Goal: Register for event/course

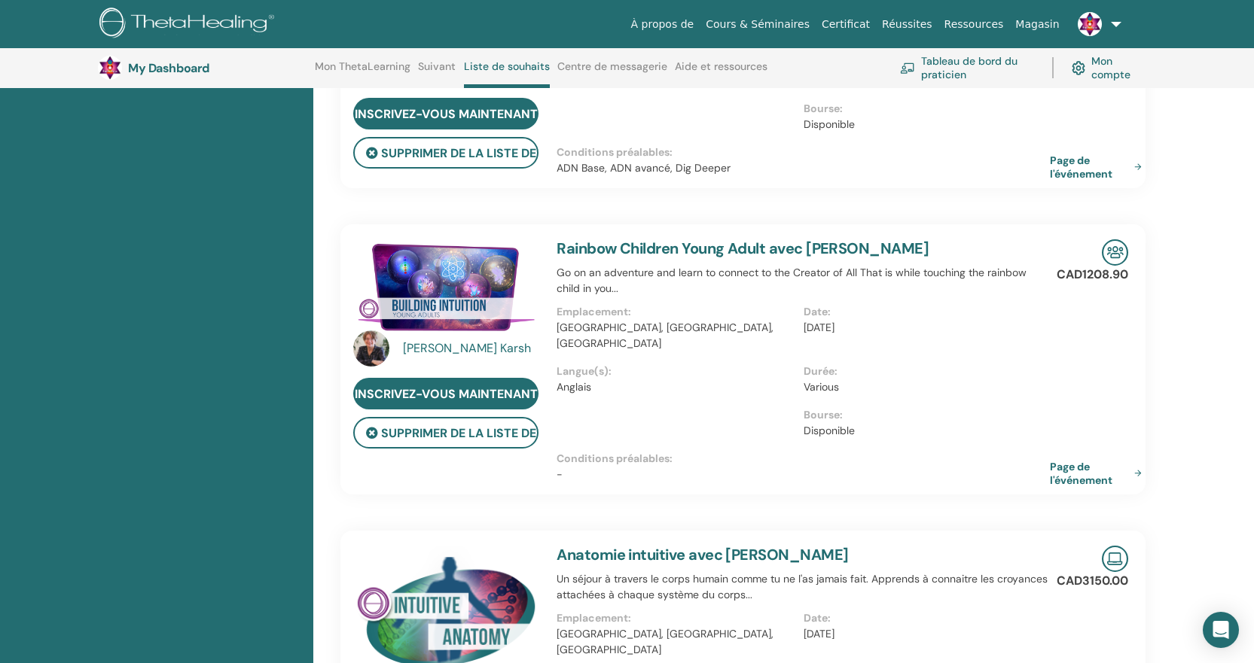
scroll to position [285, 0]
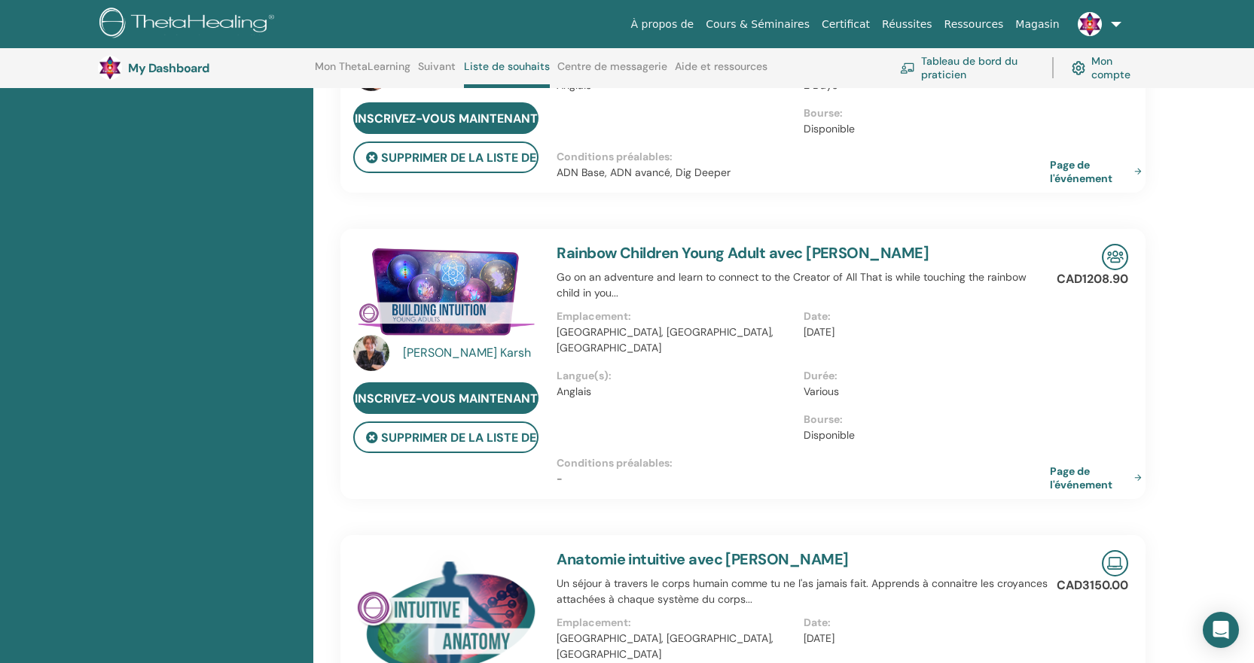
click at [789, 23] on link "Cours & Séminaires" at bounding box center [757, 25] width 116 height 28
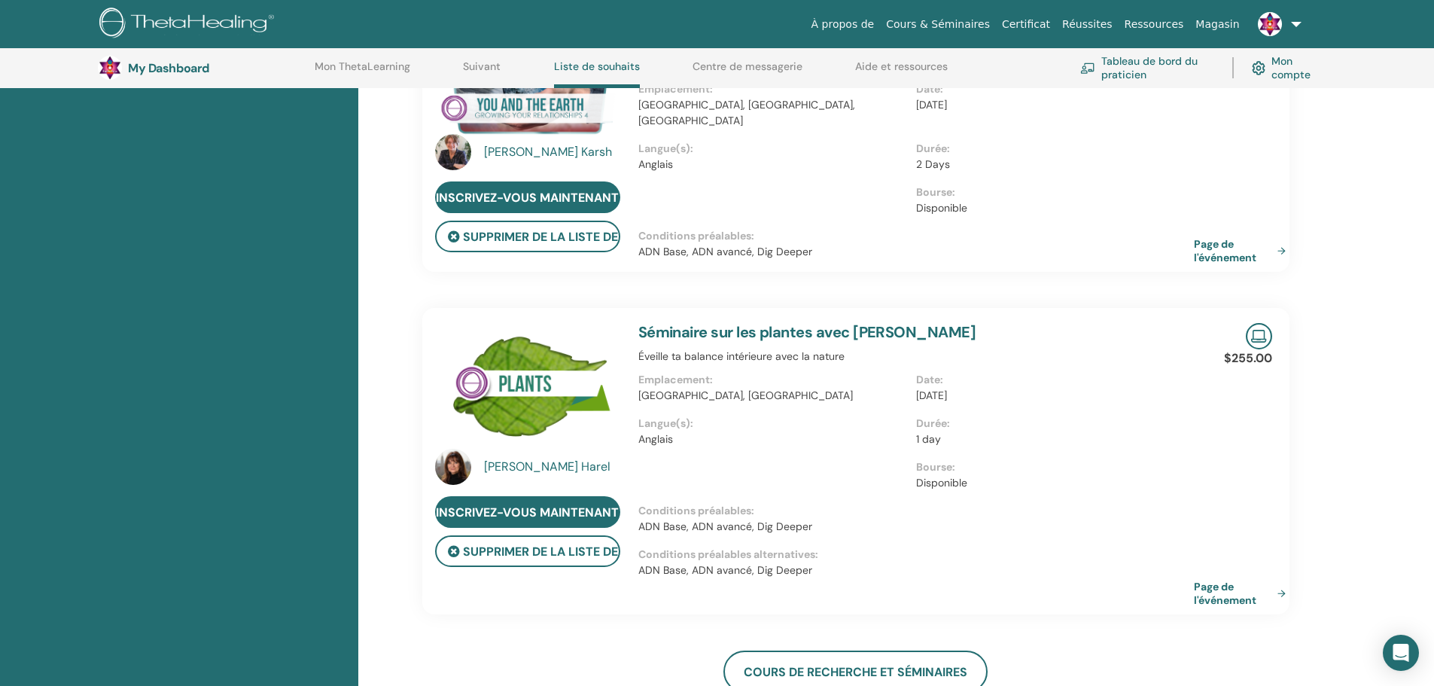
scroll to position [1373, 0]
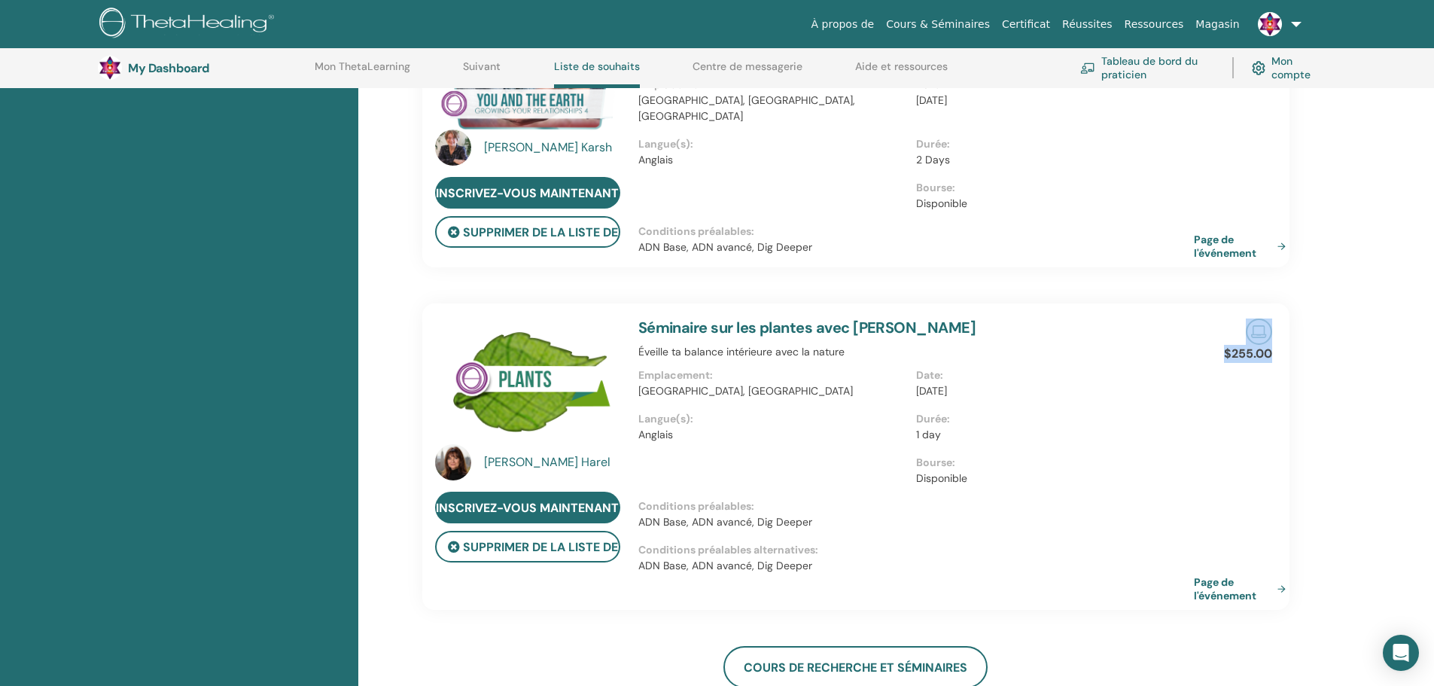
drag, startPoint x: 1335, startPoint y: 584, endPoint x: 1110, endPoint y: 538, distance: 229.9
click at [1110, 538] on div "Marianne Karsh Inscrivez-vous maintenant Supprimer de la liste de souhaits You …" at bounding box center [896, 356] width 1076 height 3047
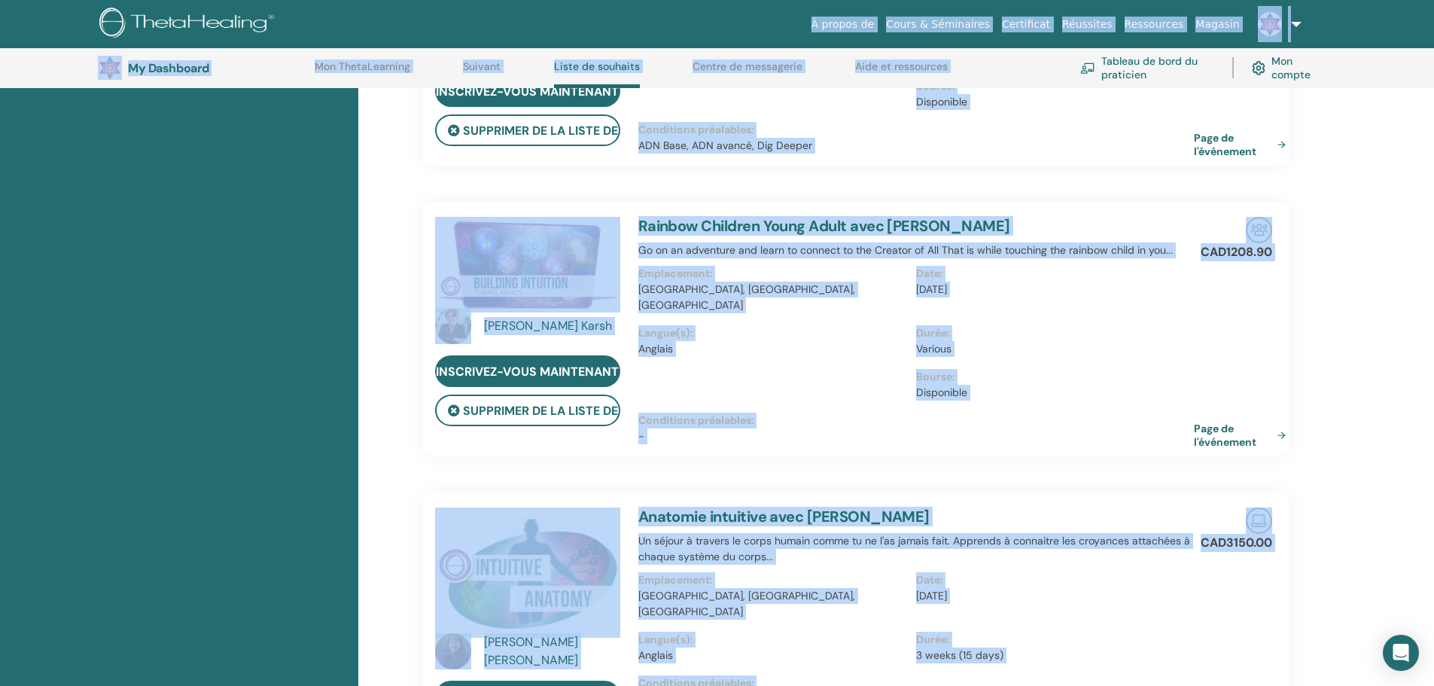
scroll to position [0, 0]
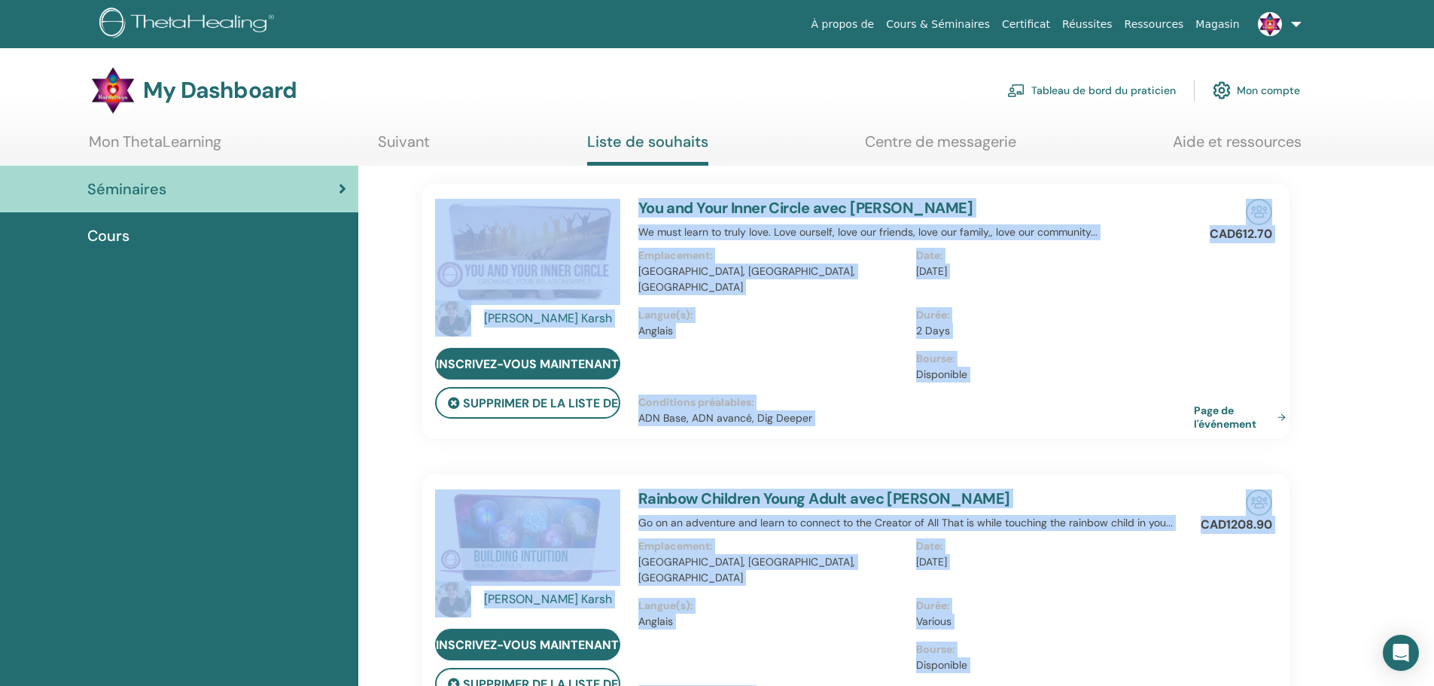
drag, startPoint x: 1293, startPoint y: 608, endPoint x: 388, endPoint y: 215, distance: 987.0
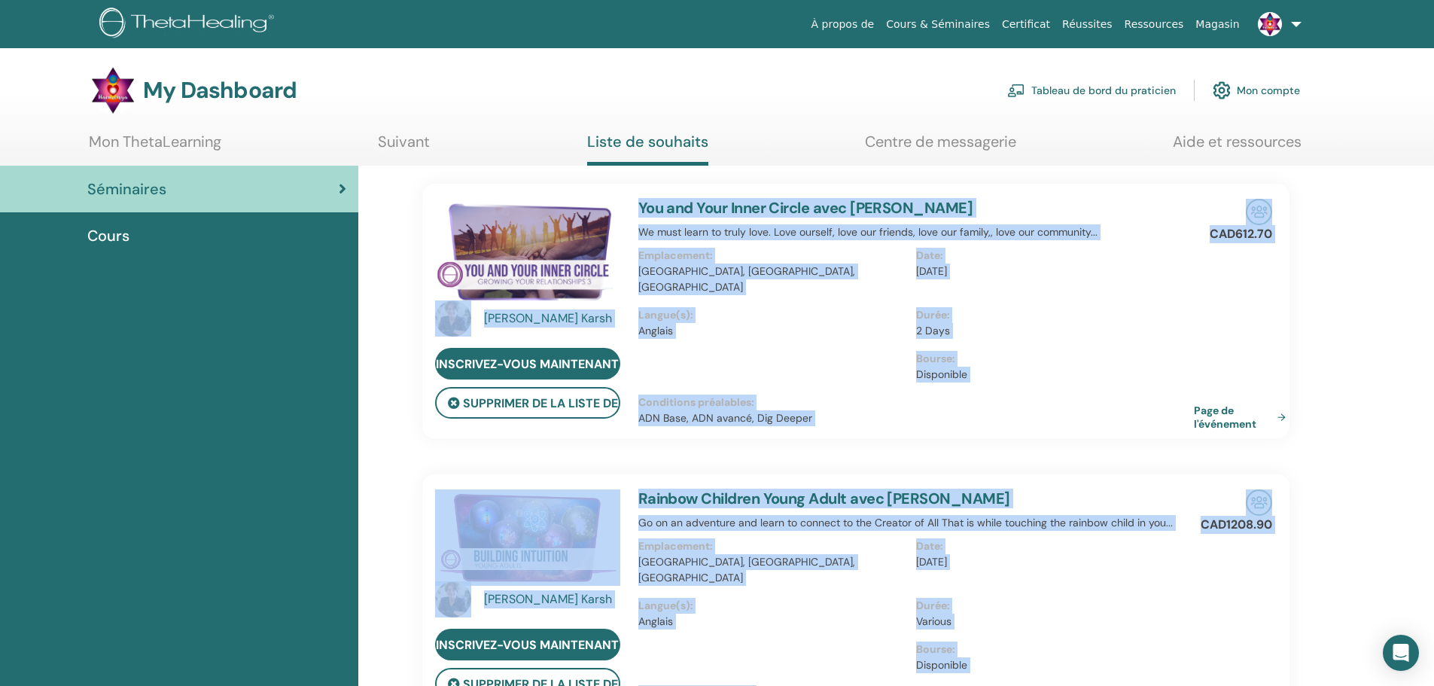
drag, startPoint x: 590, startPoint y: 255, endPoint x: 507, endPoint y: 251, distance: 82.2
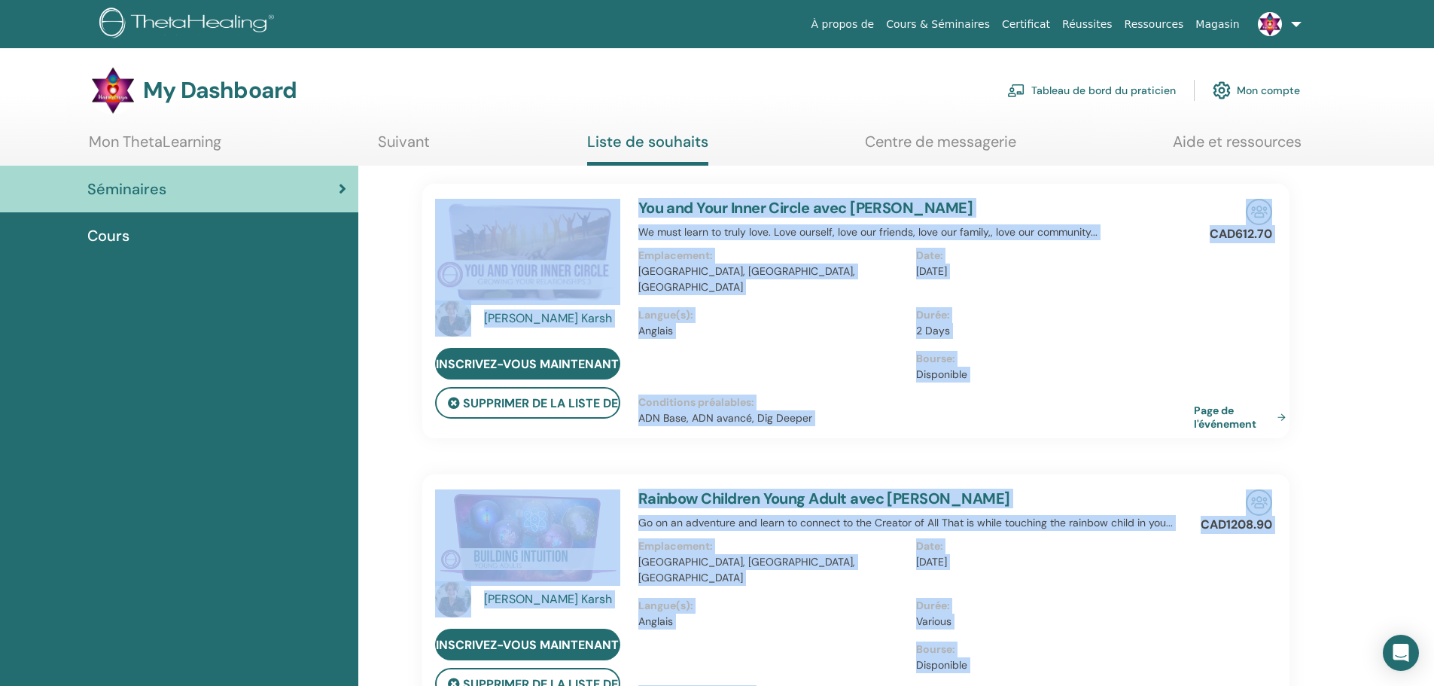
drag, startPoint x: 507, startPoint y: 251, endPoint x: 842, endPoint y: 227, distance: 335.2
click at [111, 188] on span "Séminaires" at bounding box center [126, 189] width 79 height 23
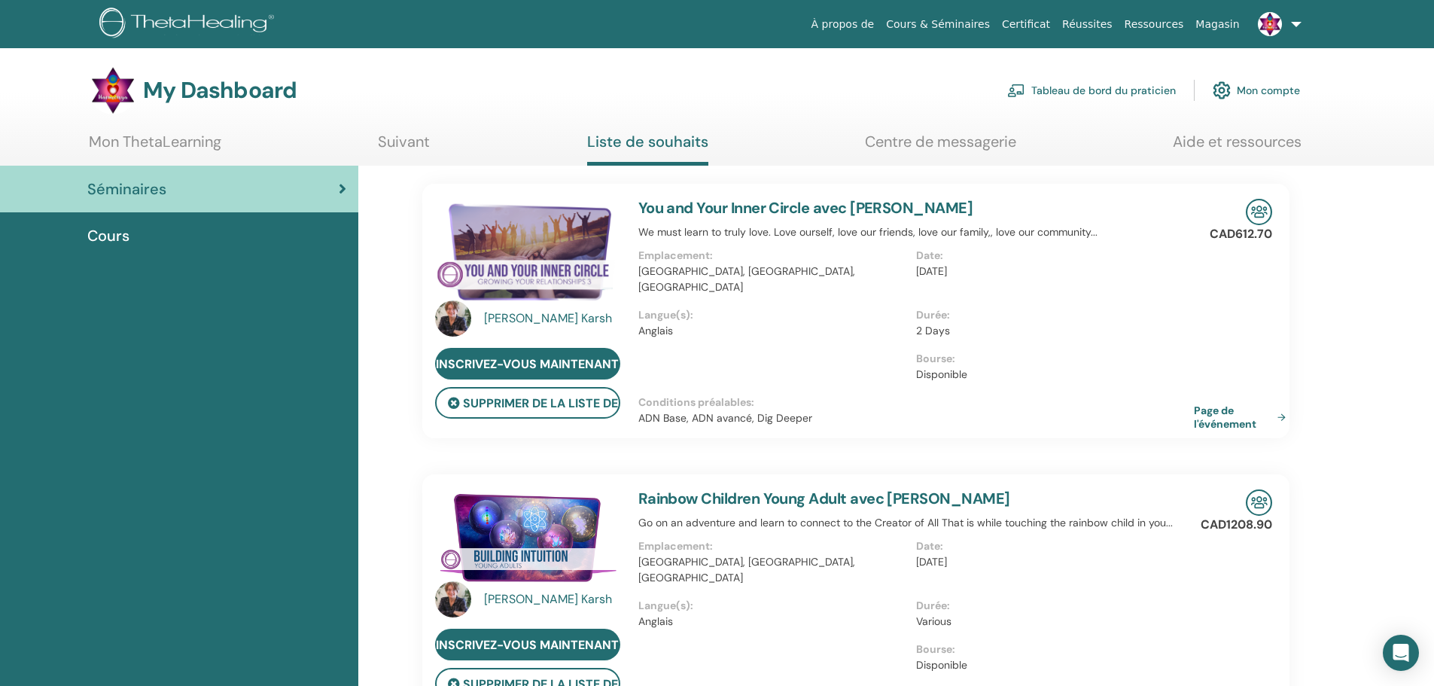
click at [986, 25] on link "Cours & Séminaires" at bounding box center [938, 25] width 116 height 28
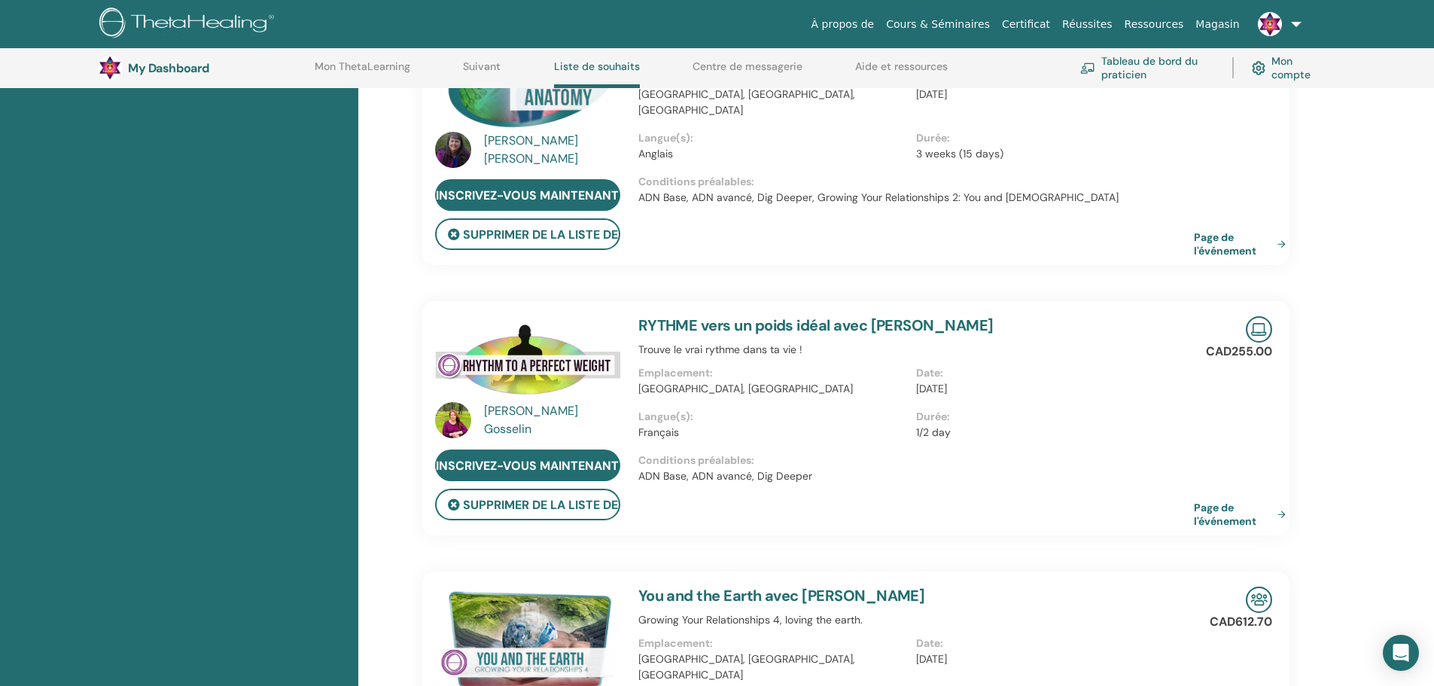
scroll to position [824, 0]
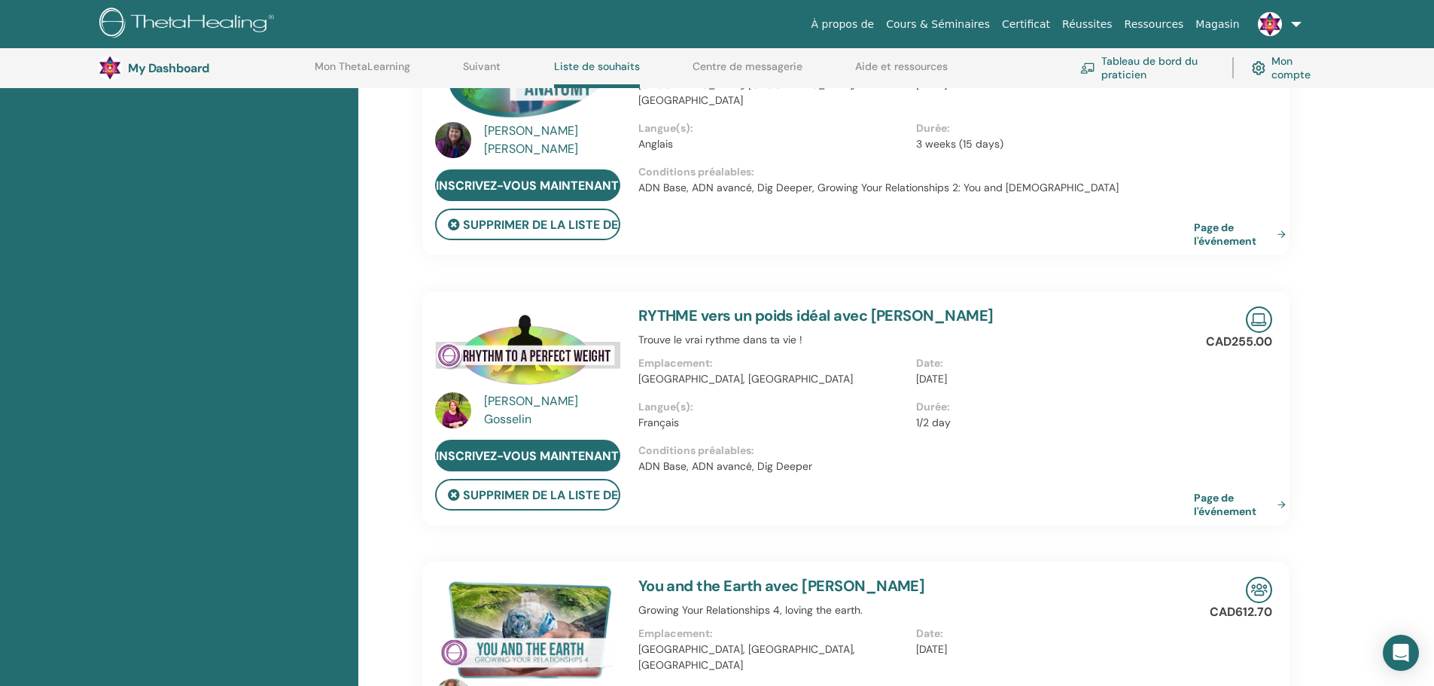
click at [533, 392] on div "Julie Gosselin" at bounding box center [553, 410] width 139 height 36
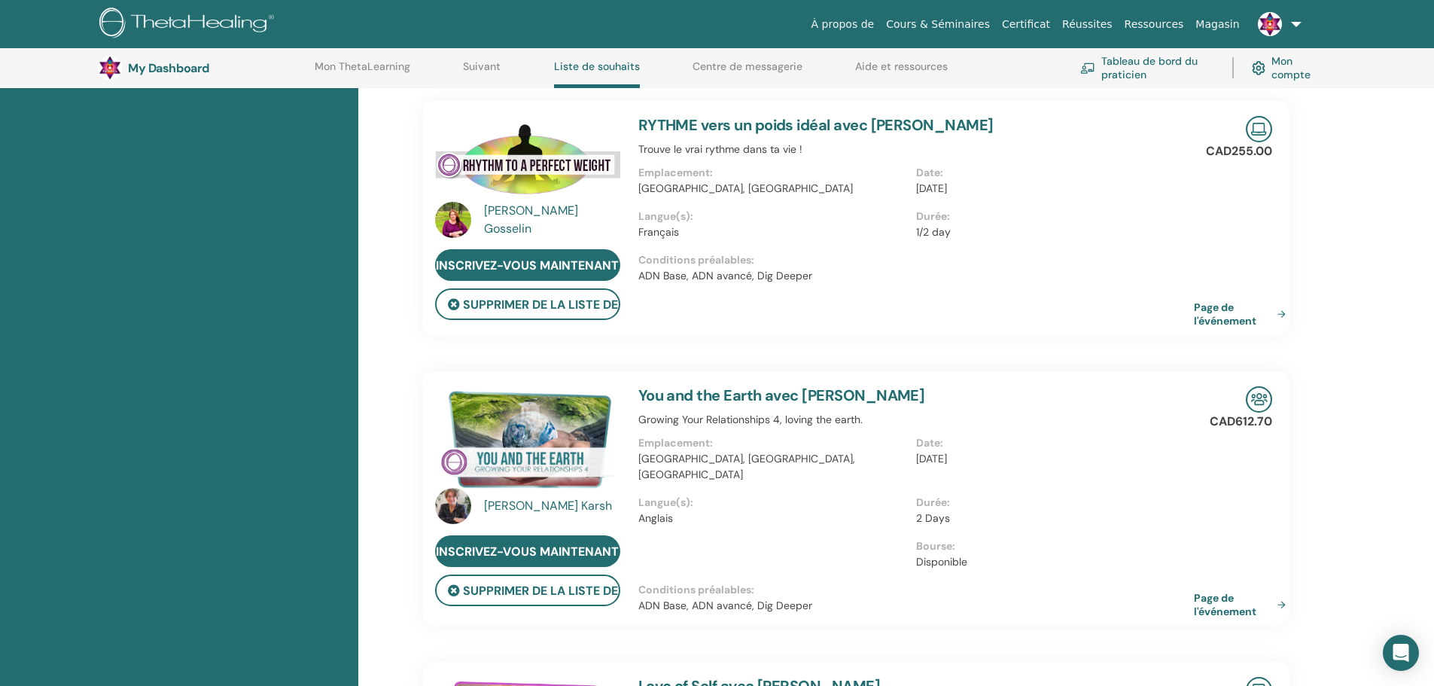
scroll to position [1009, 0]
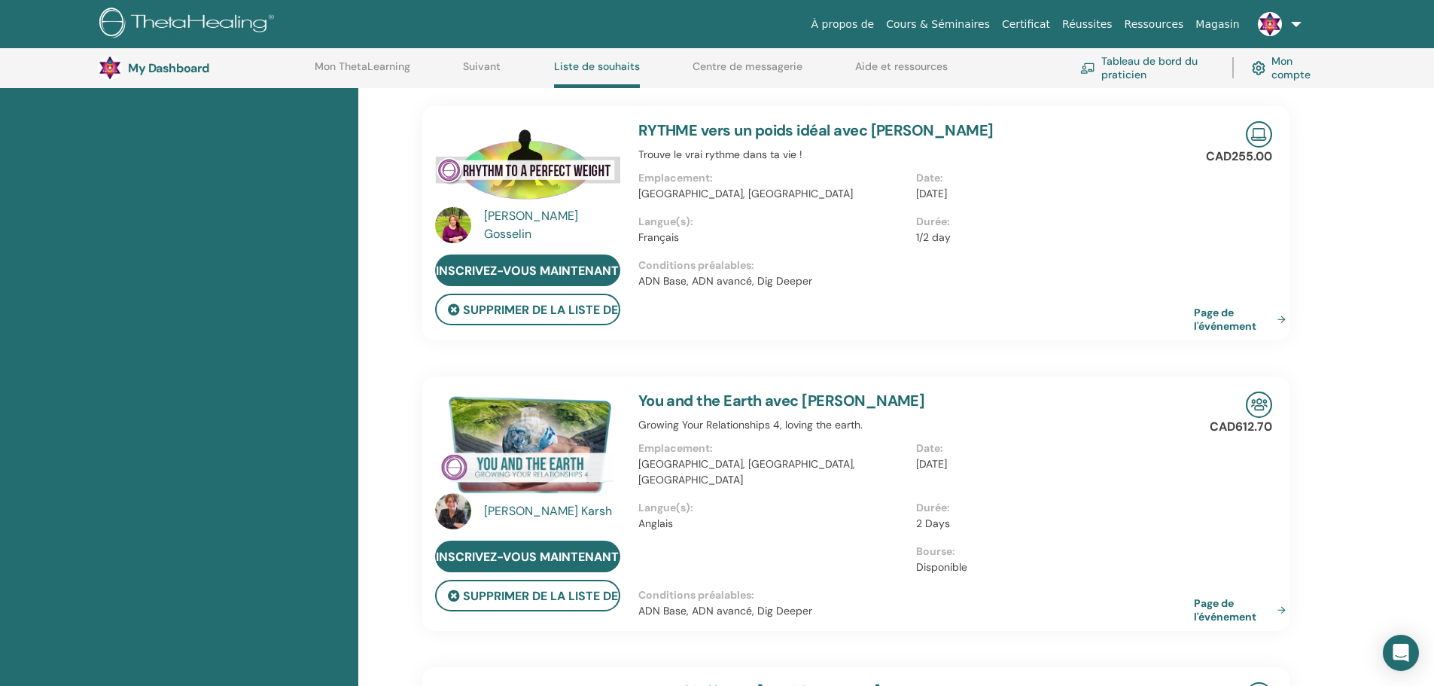
click at [452, 207] on img at bounding box center [453, 225] width 36 height 36
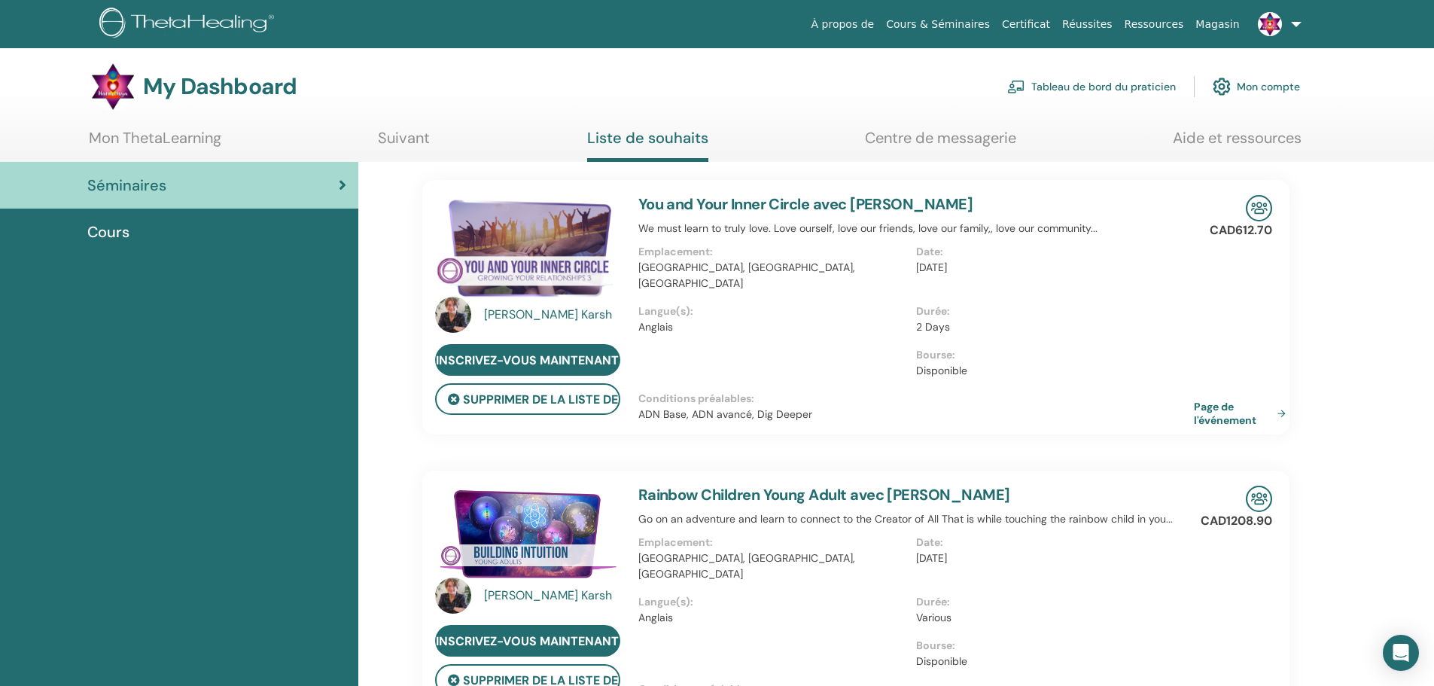
scroll to position [0, 0]
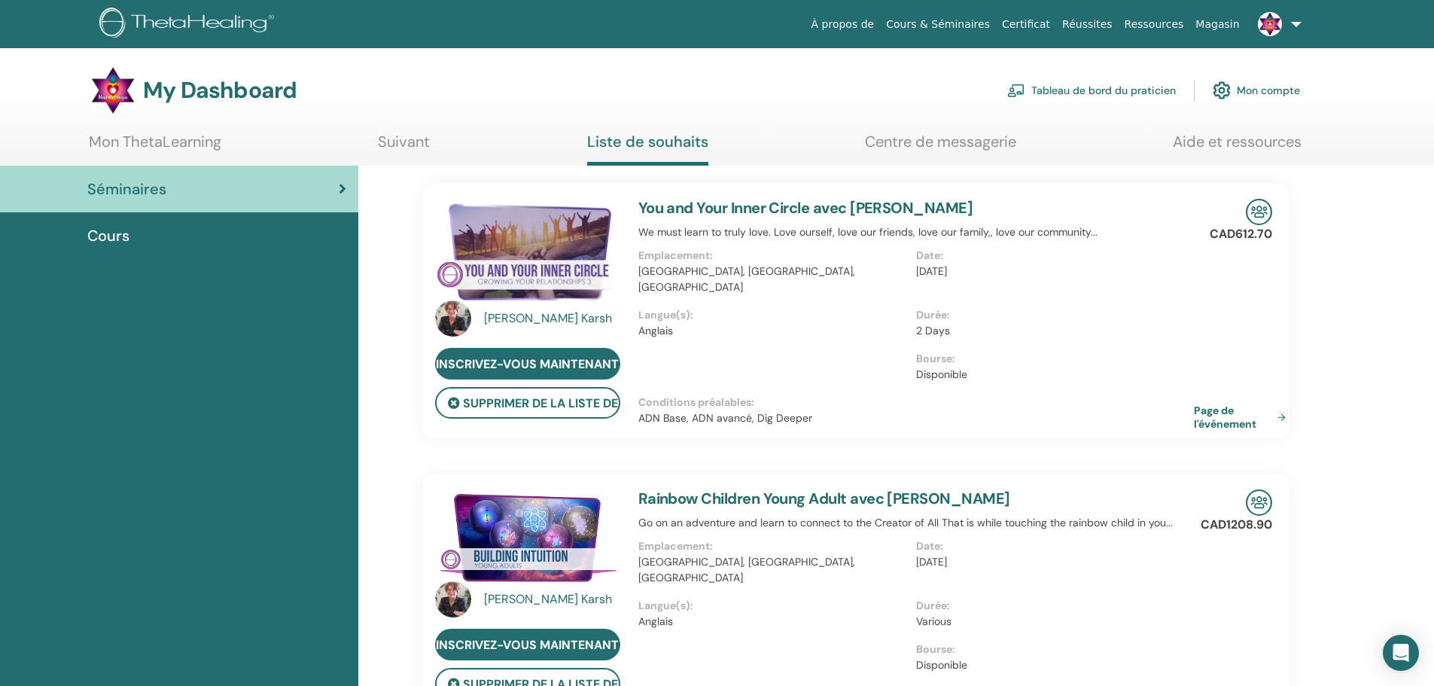
click at [1160, 23] on link "Ressources" at bounding box center [1155, 25] width 72 height 28
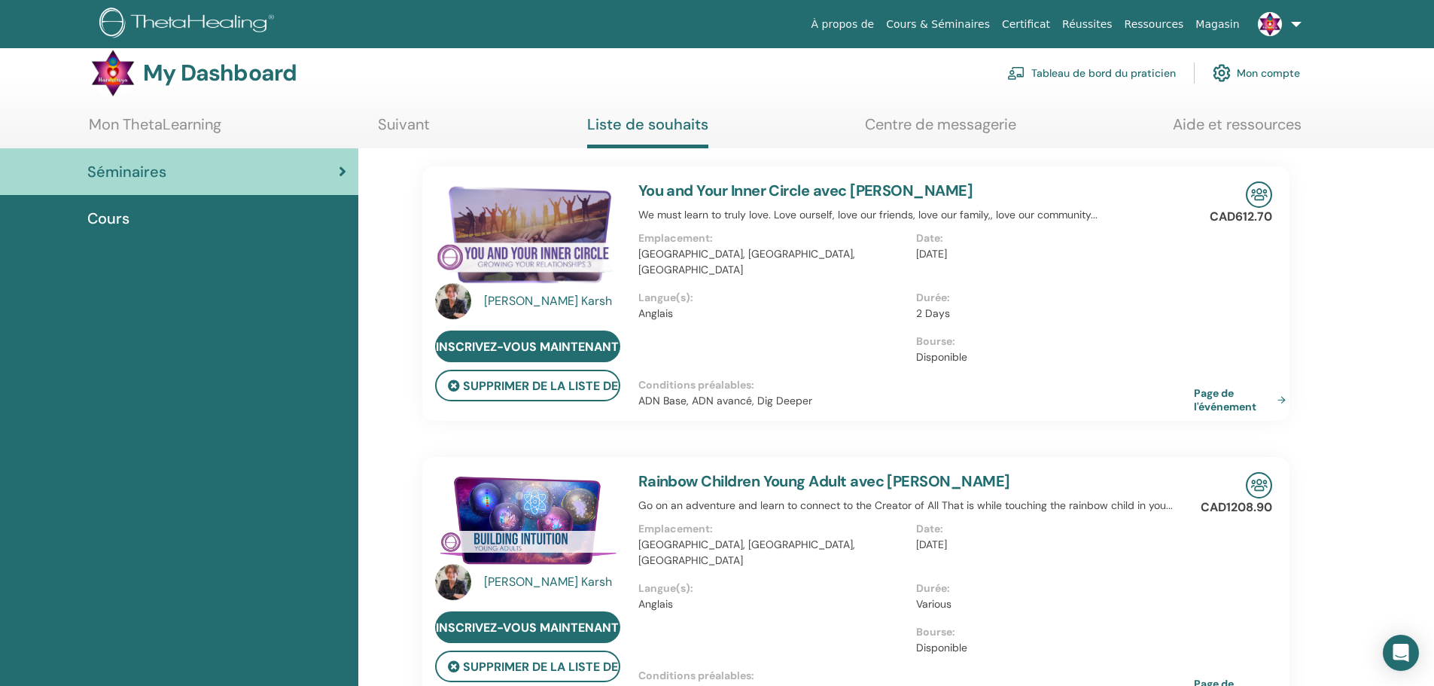
scroll to position [7, 0]
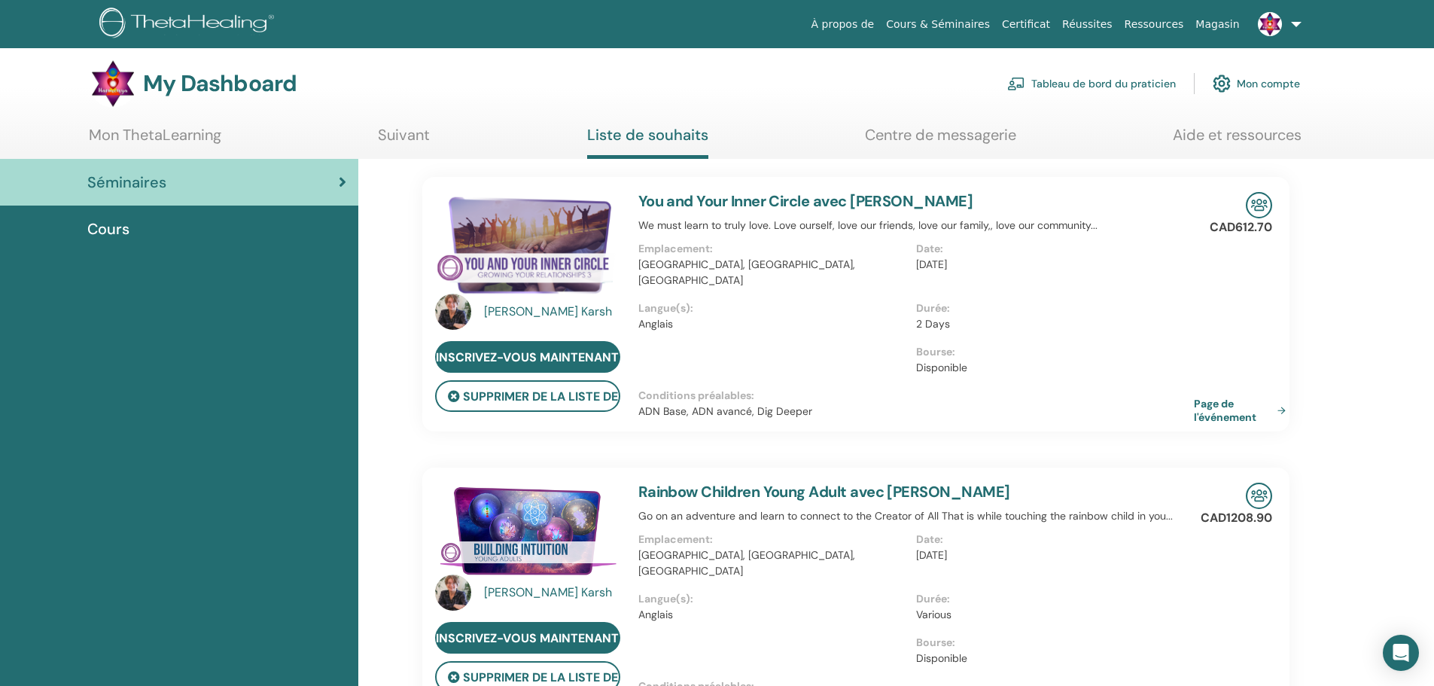
click at [987, 23] on link "Cours & Séminaires" at bounding box center [938, 25] width 116 height 28
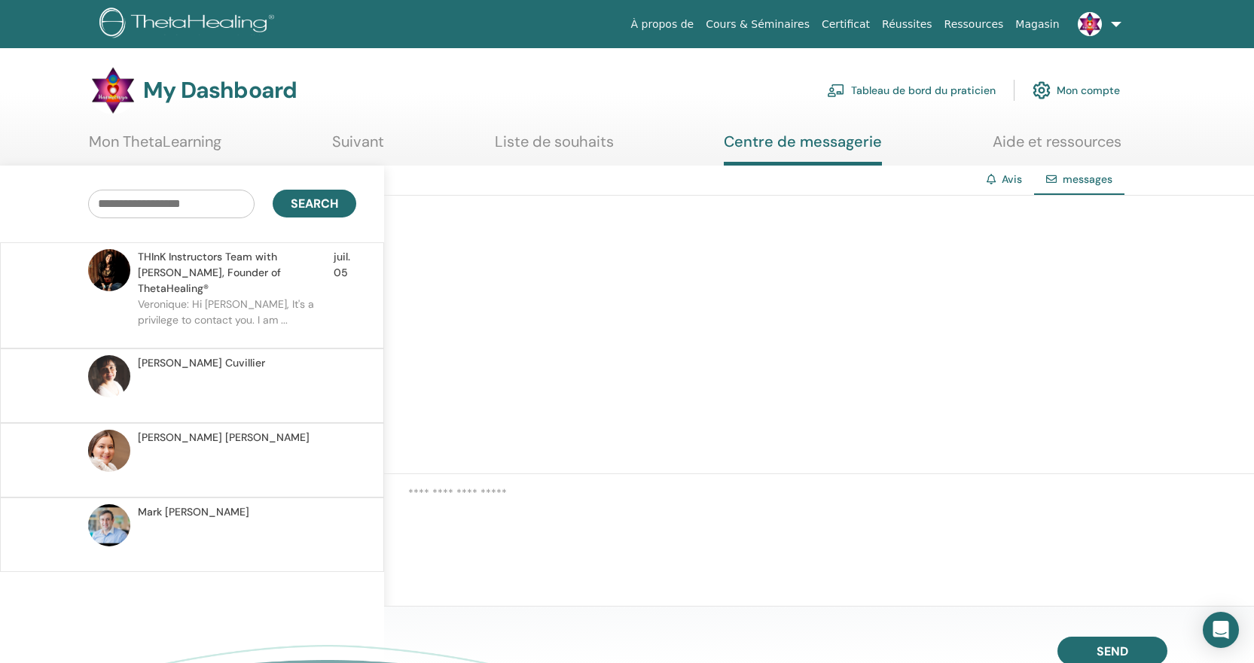
click at [1092, 29] on img at bounding box center [1089, 24] width 24 height 24
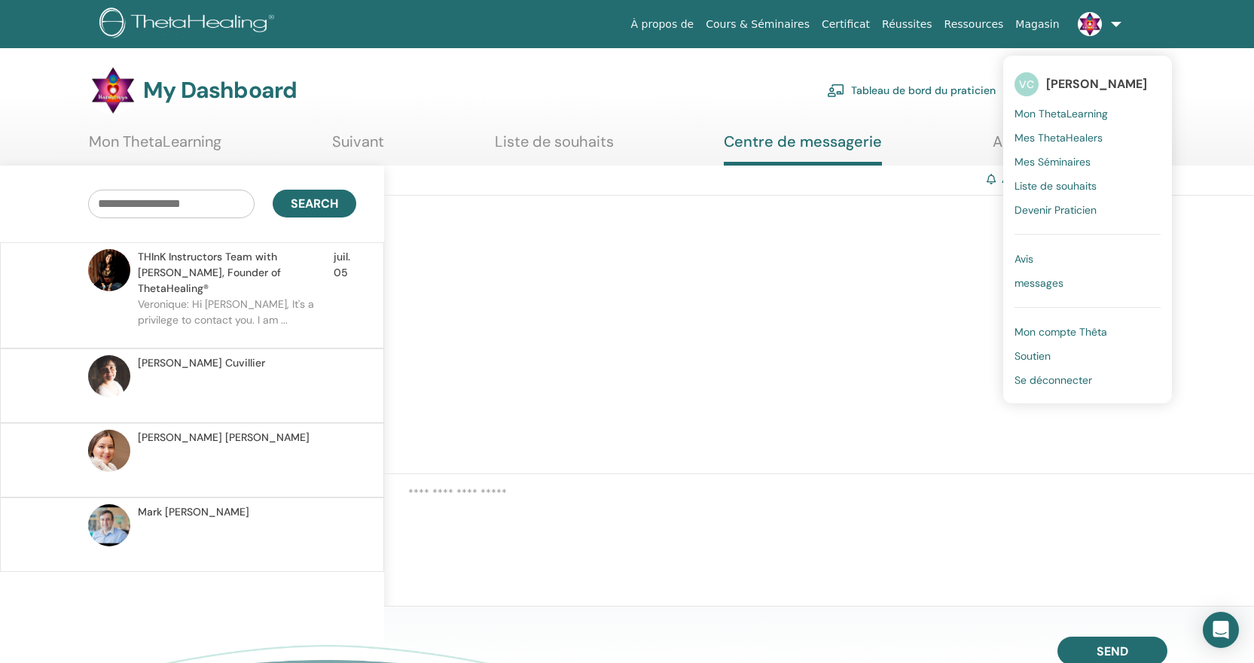
click at [1075, 184] on span "Liste de souhaits" at bounding box center [1055, 186] width 82 height 14
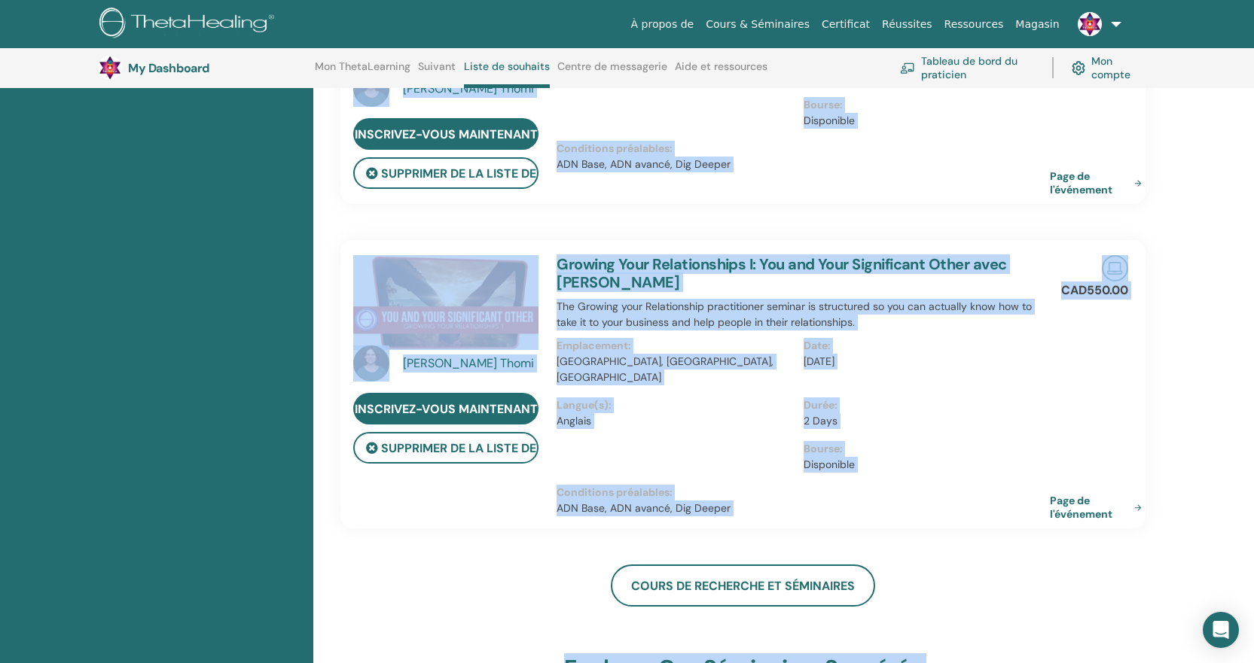
scroll to position [4040, 0]
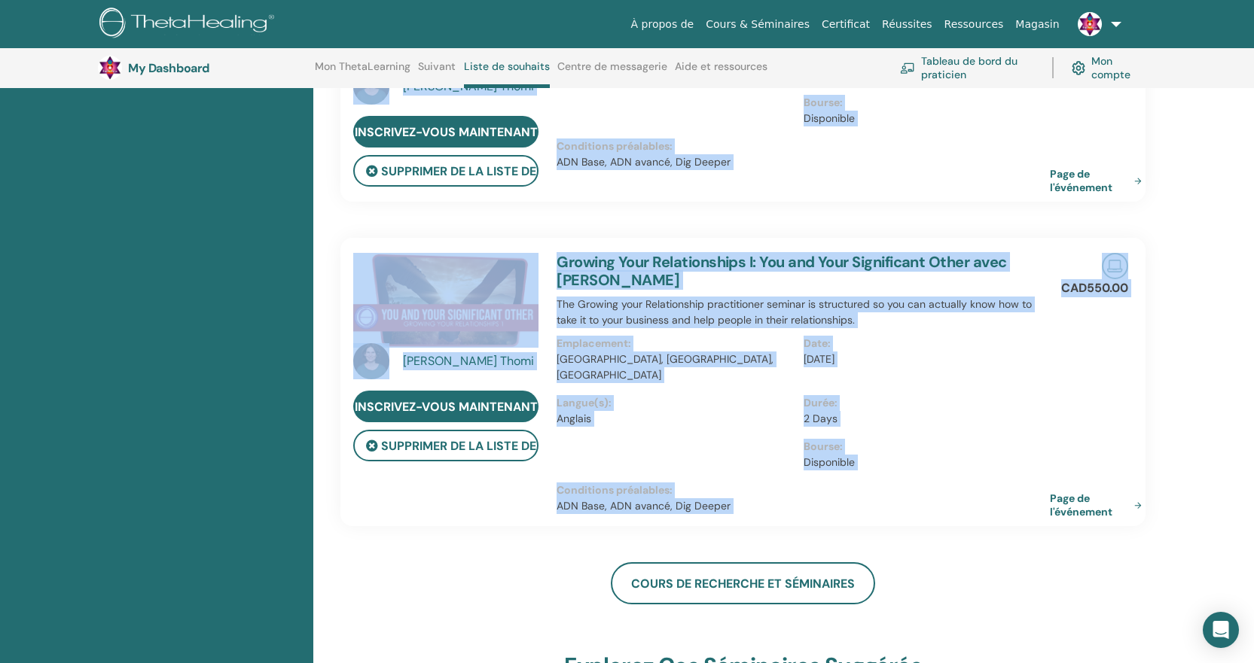
drag, startPoint x: 325, startPoint y: 180, endPoint x: 1184, endPoint y: 445, distance: 899.0
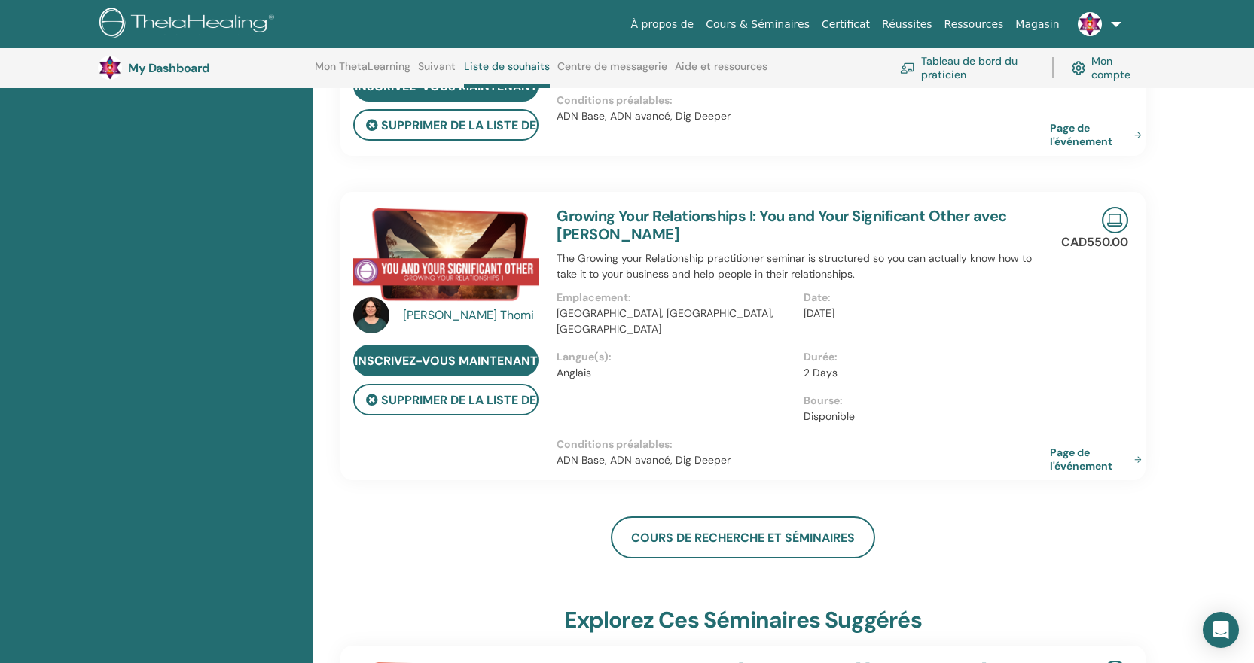
scroll to position [3933, 0]
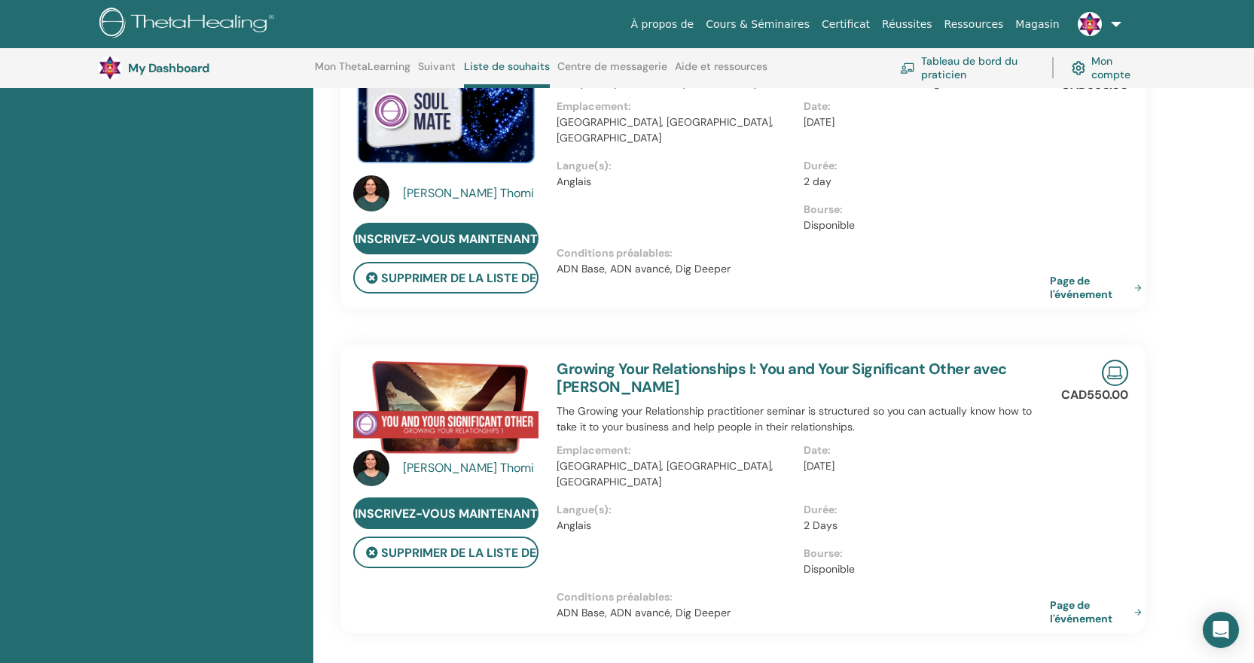
click at [450, 360] on img at bounding box center [445, 407] width 185 height 95
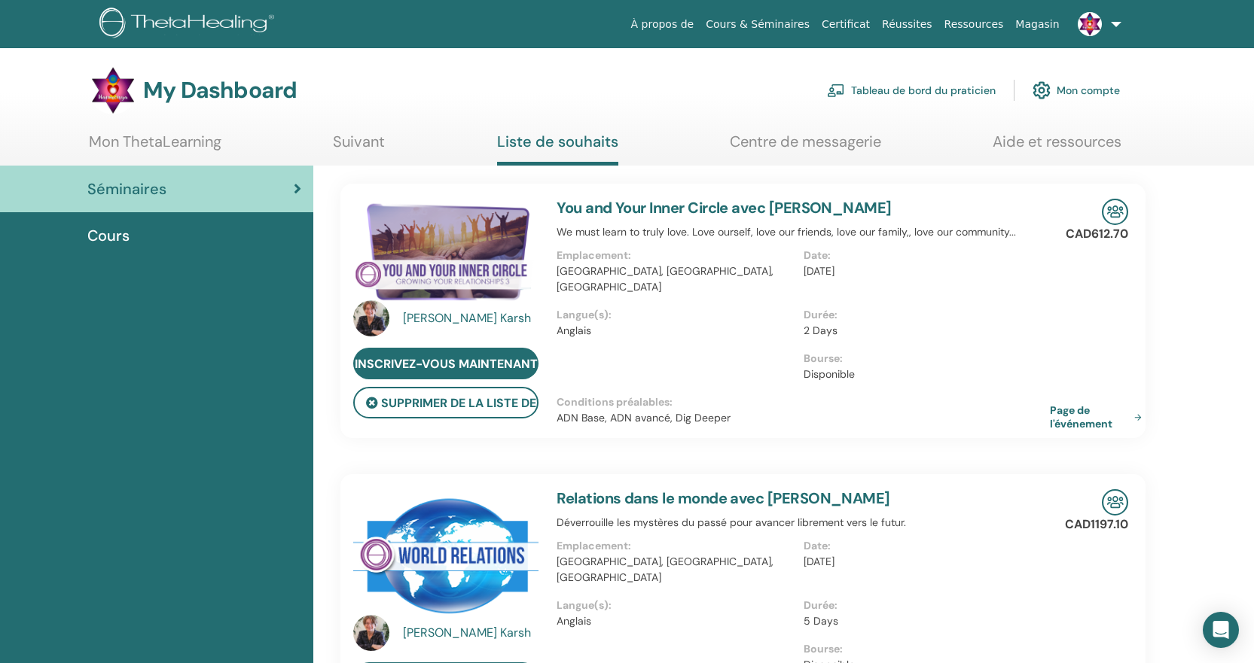
click at [793, 23] on link "Cours & Séminaires" at bounding box center [757, 25] width 116 height 28
